Goal: Find specific page/section: Find specific page/section

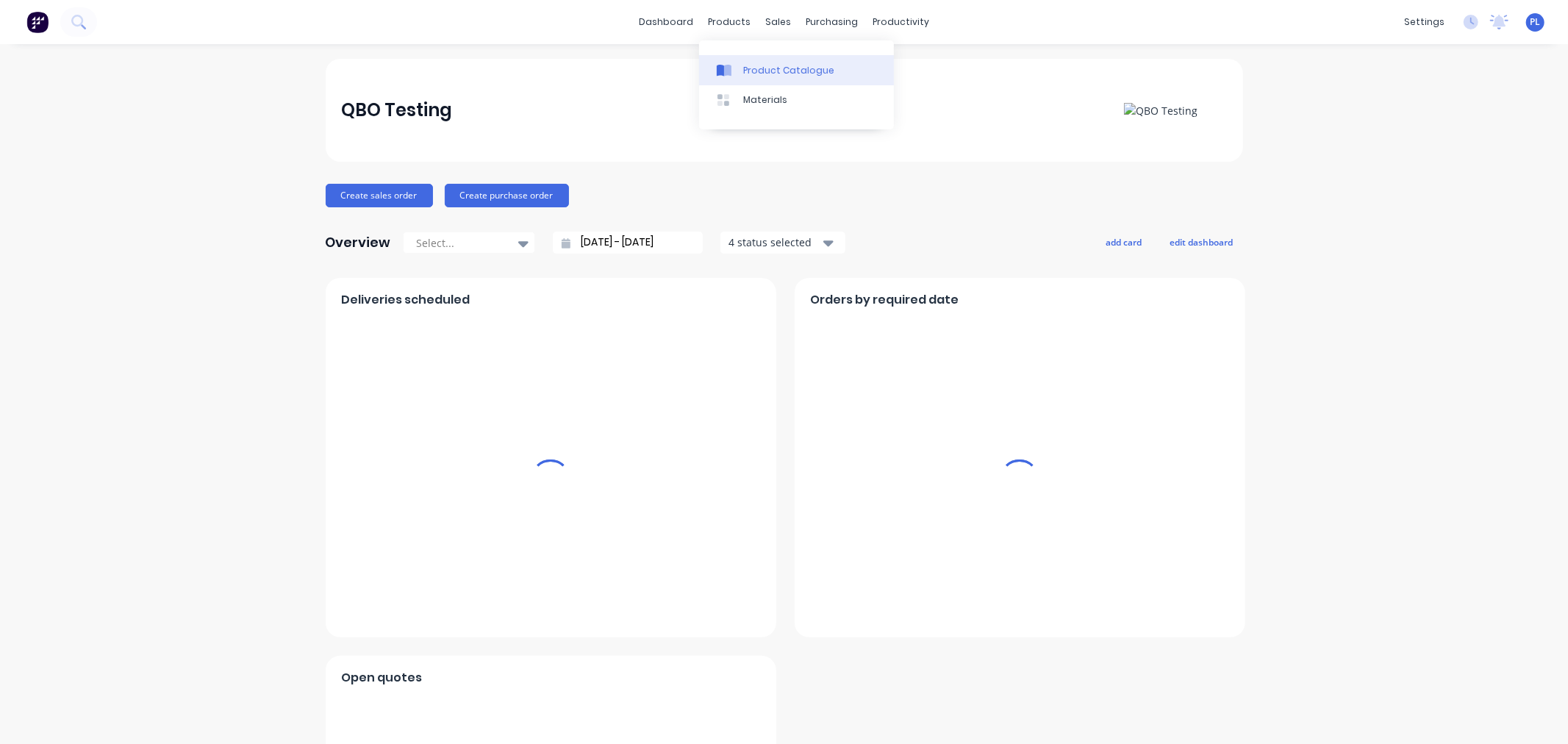
click at [744, 76] on div "Product Catalogue" at bounding box center [789, 70] width 91 height 13
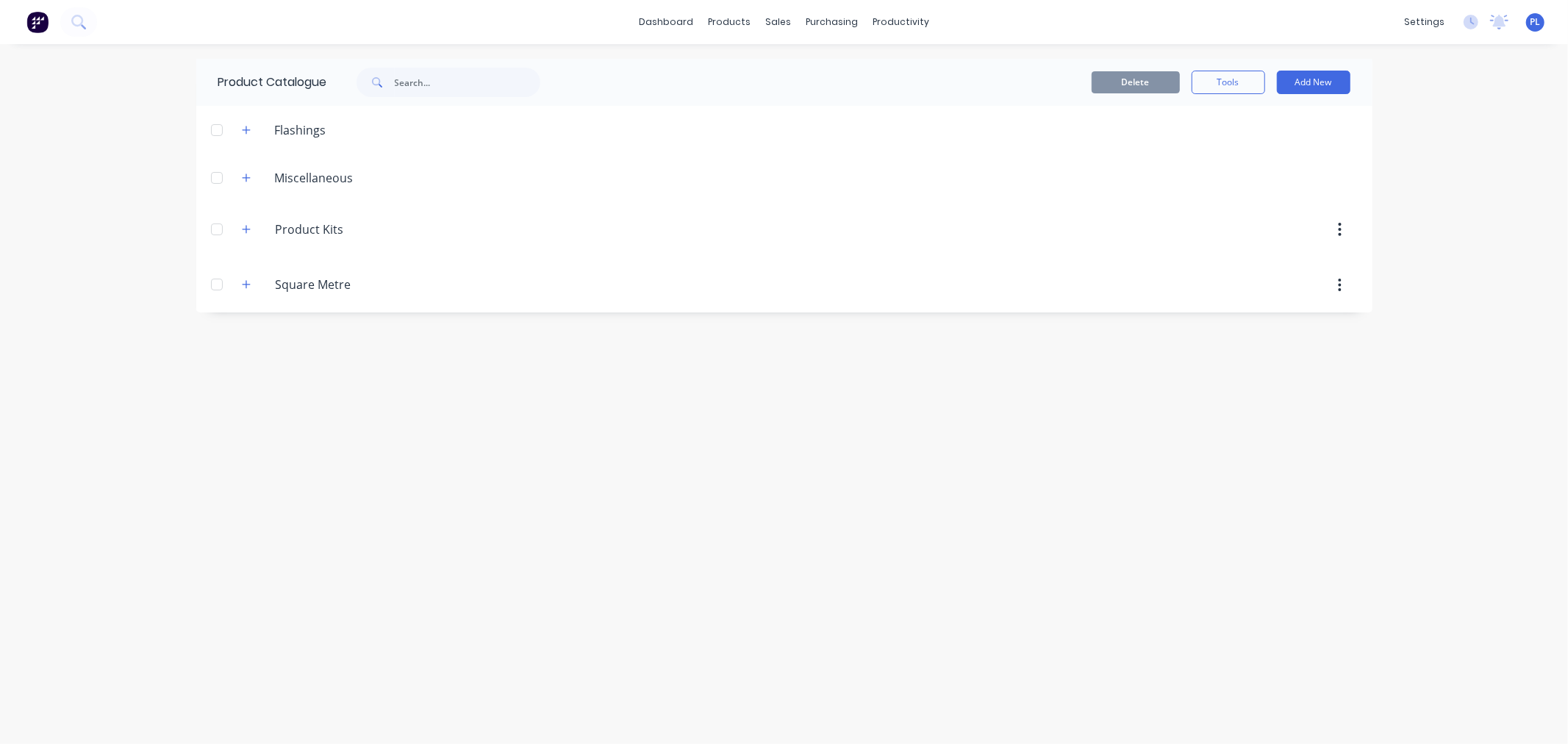
click at [246, 188] on header "Miscellaneous" at bounding box center [784, 177] width 1176 height 47
click at [258, 172] on div "Miscellaneous" at bounding box center [298, 177] width 135 height 19
click at [244, 170] on button "button" at bounding box center [247, 177] width 19 height 19
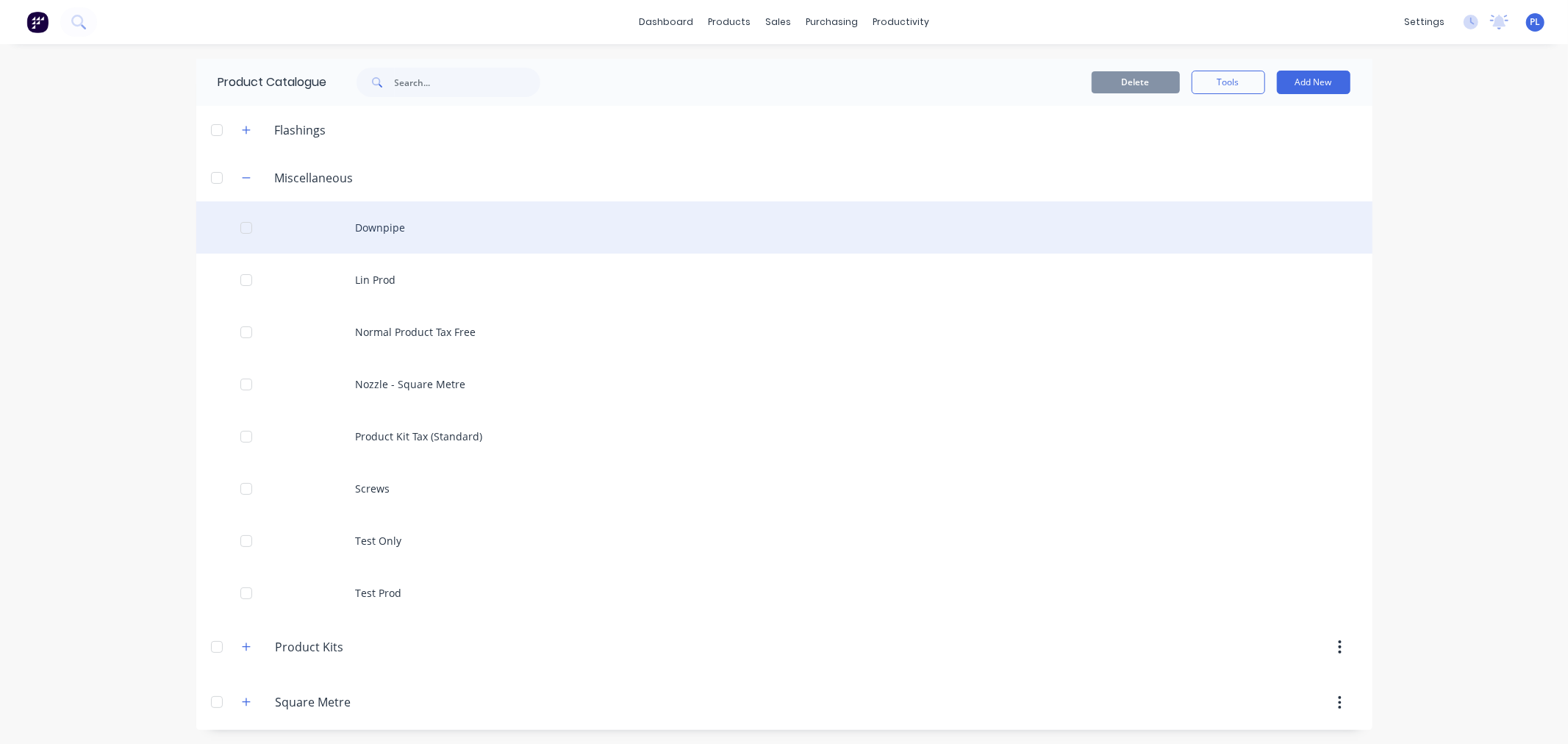
click at [390, 236] on div "Downpipe" at bounding box center [784, 227] width 1176 height 52
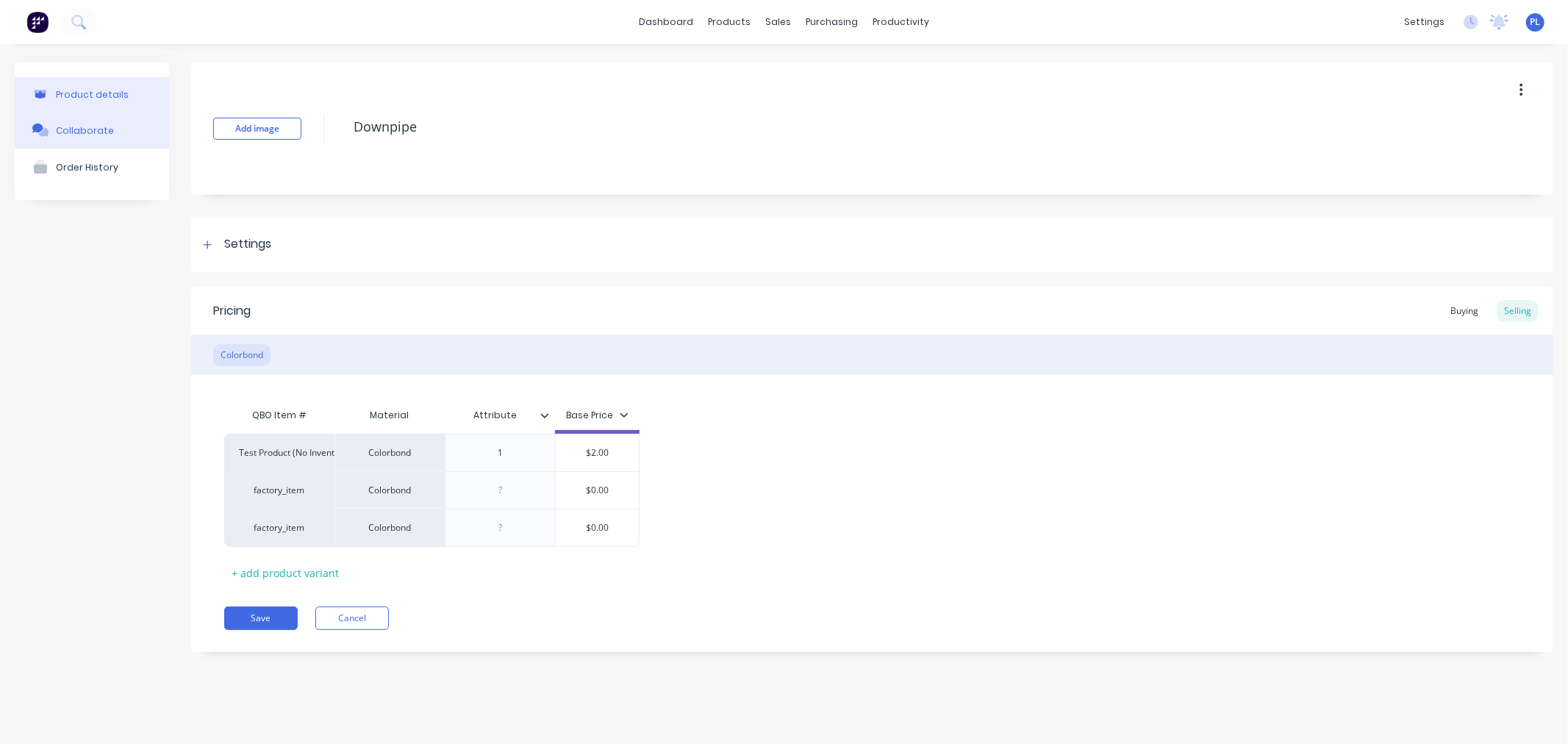
click at [98, 139] on button "Collaborate" at bounding box center [92, 130] width 154 height 37
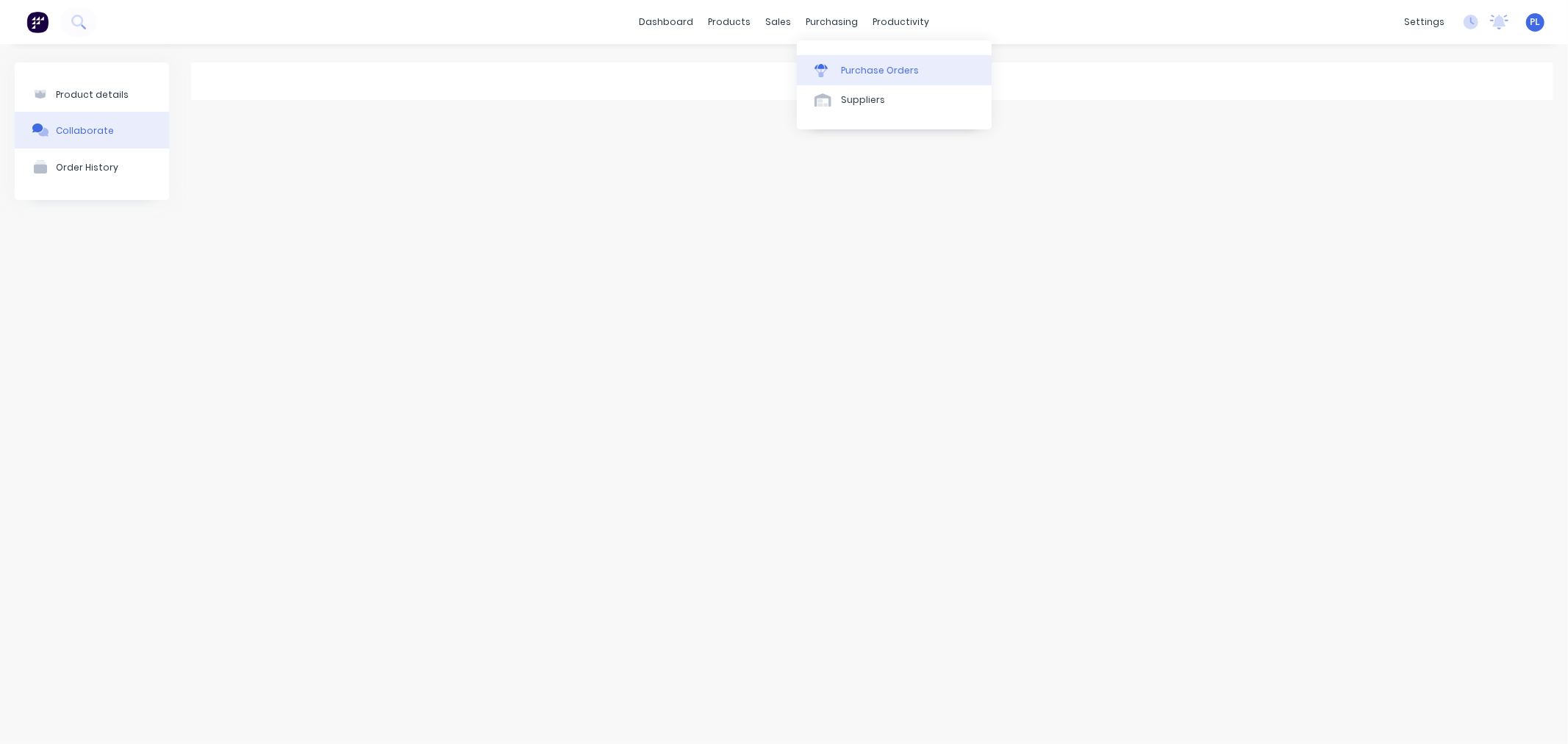
click at [814, 79] on link "Purchase Orders" at bounding box center [895, 70] width 195 height 30
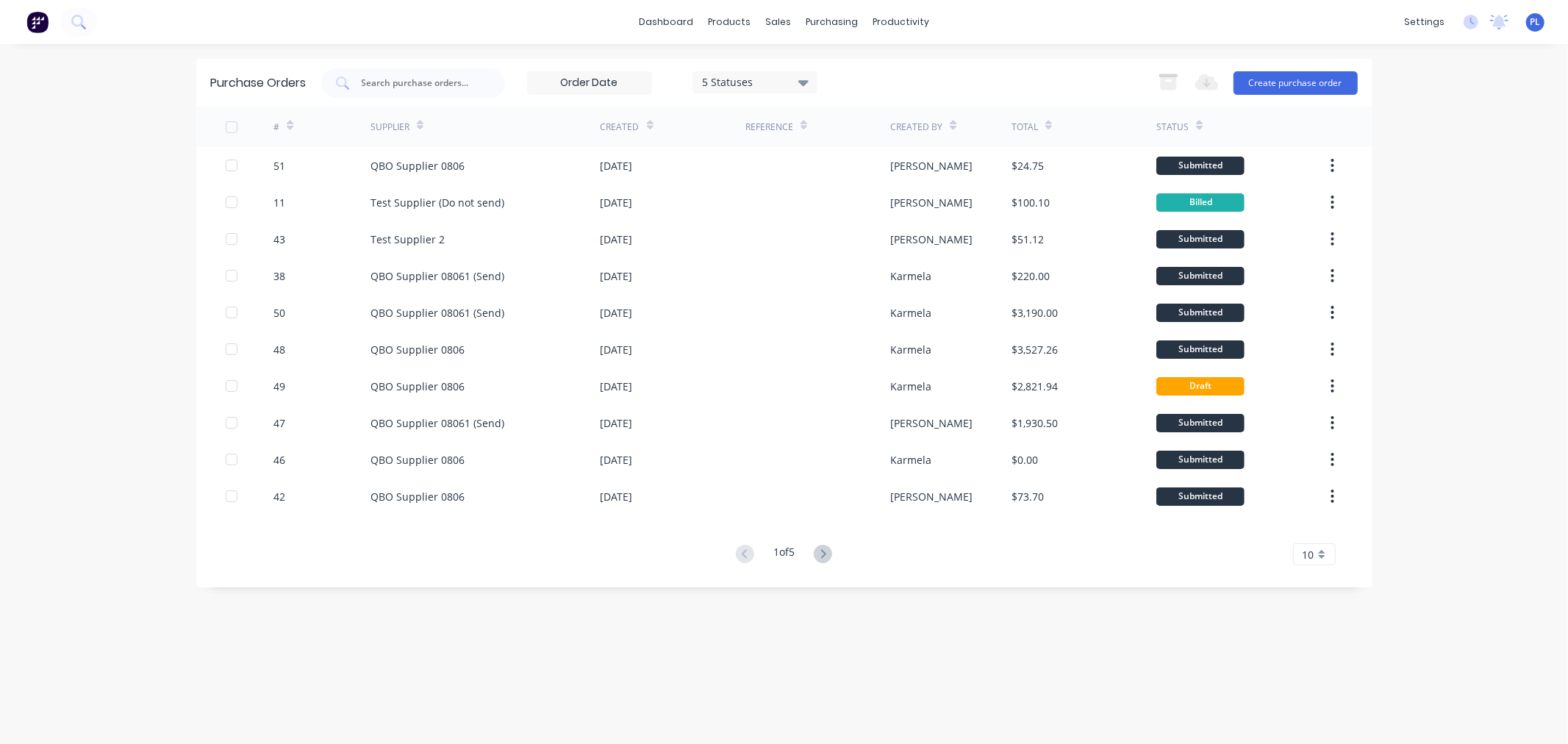
click at [369, 171] on div "51 QBO Supplier 0806 26 Aug 2025 Peter $24.75 Submitted" at bounding box center [784, 165] width 1176 height 37
